Goal: Navigation & Orientation: Go to known website

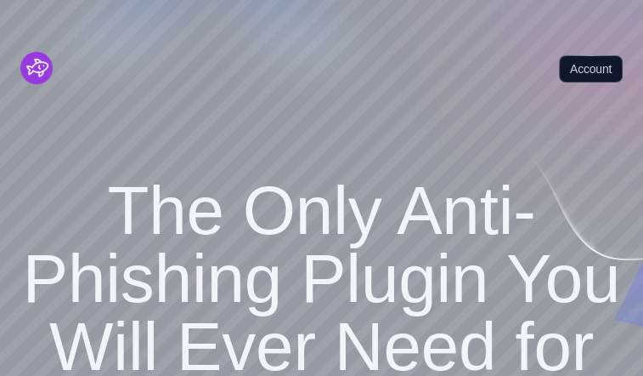
click at [40, 52] on img "Cruip" at bounding box center [36, 68] width 32 height 32
click at [587, 55] on link "Account" at bounding box center [591, 68] width 64 height 27
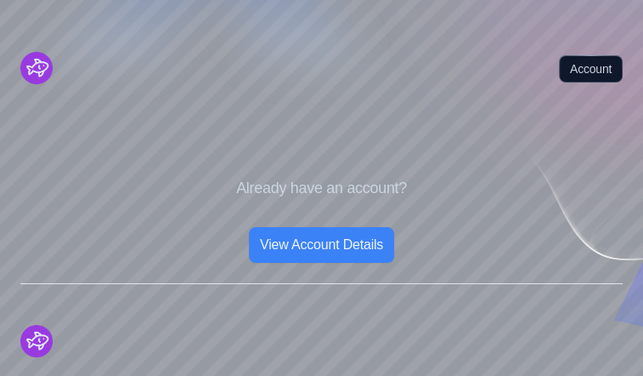
click at [41, 52] on img "Cruip" at bounding box center [36, 68] width 32 height 32
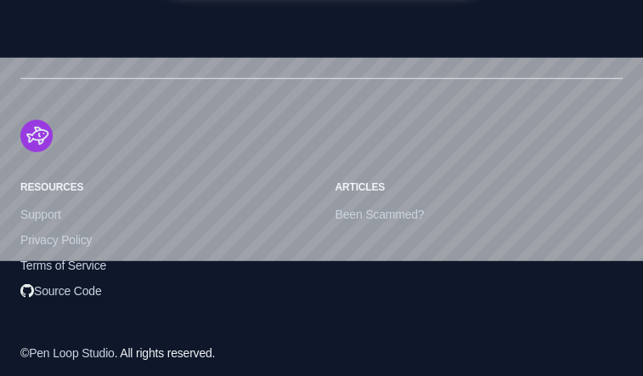
scroll to position [2848, 0]
click at [80, 281] on span "Source Code" at bounding box center [61, 290] width 82 height 19
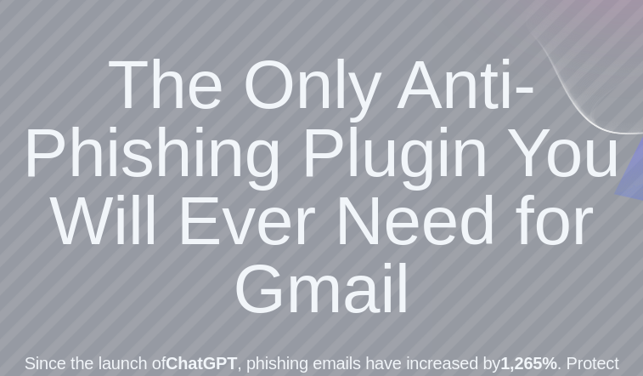
scroll to position [85, 0]
